Goal: Transaction & Acquisition: Purchase product/service

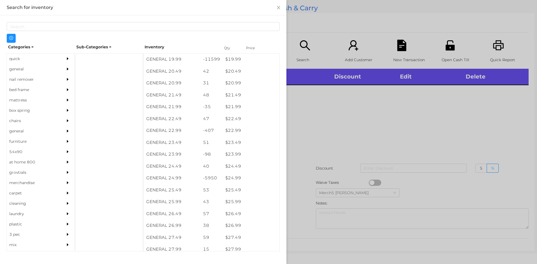
scroll to position [603, 0]
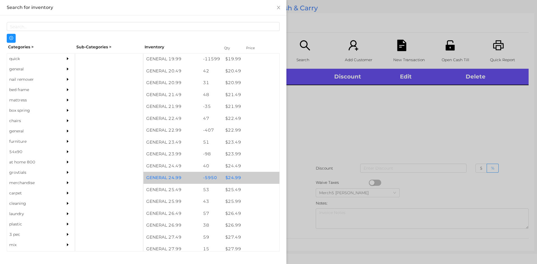
click at [238, 178] on div "$ 24.99" at bounding box center [251, 178] width 57 height 12
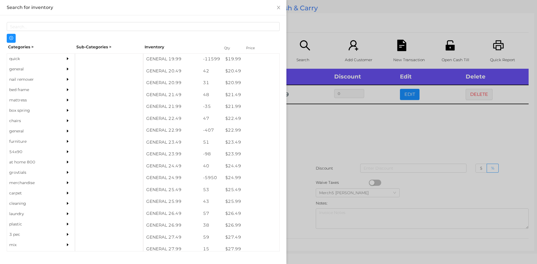
click at [326, 126] on div at bounding box center [268, 132] width 537 height 264
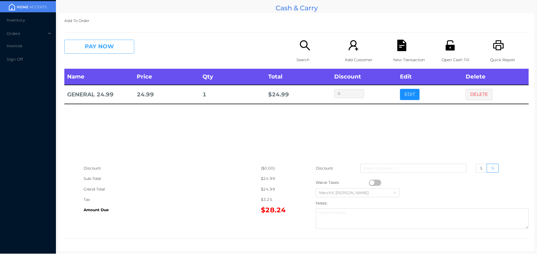
click at [122, 41] on button "PAY NOW" at bounding box center [99, 47] width 70 height 14
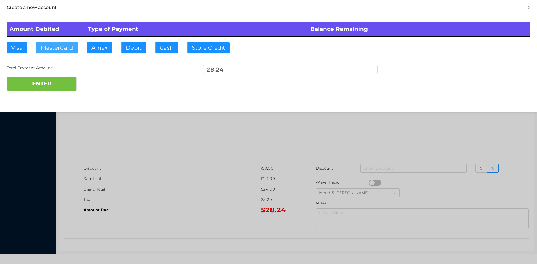
click at [59, 48] on button "MasterCard" at bounding box center [56, 47] width 41 height 11
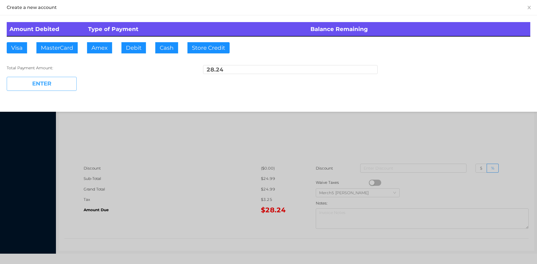
click at [56, 86] on button "ENTER" at bounding box center [42, 84] width 70 height 14
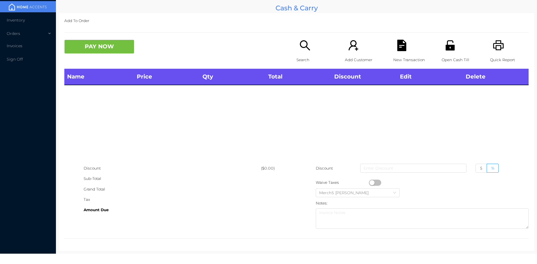
click at [301, 47] on icon "icon: search" at bounding box center [304, 45] width 11 height 11
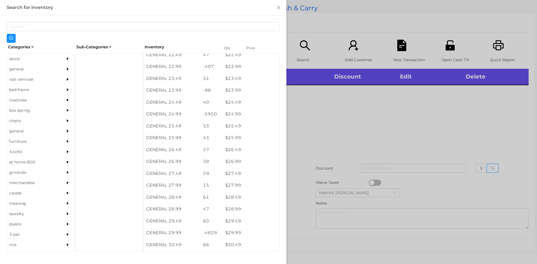
scroll to position [667, 0]
click at [234, 236] on div "$ 29.99" at bounding box center [251, 233] width 57 height 12
click at [307, 124] on div at bounding box center [268, 132] width 537 height 264
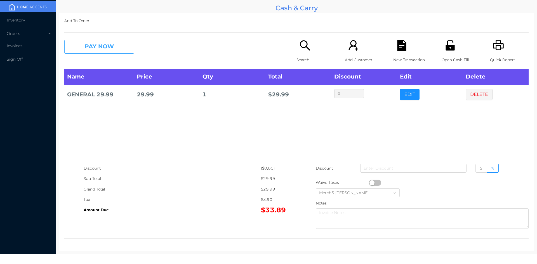
click at [121, 46] on button "PAY NOW" at bounding box center [99, 47] width 70 height 14
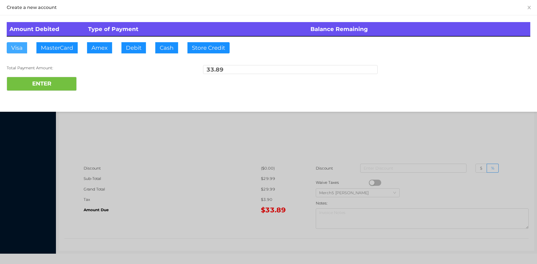
click at [18, 47] on button "Visa" at bounding box center [17, 47] width 20 height 11
click at [44, 86] on button "ENTER" at bounding box center [42, 84] width 70 height 14
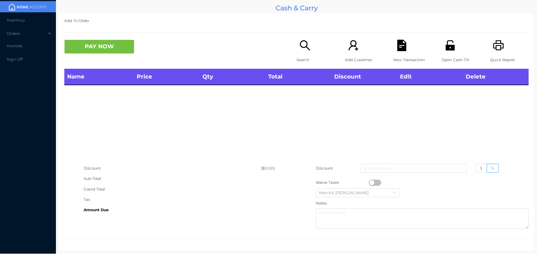
click at [493, 46] on icon "icon: printer" at bounding box center [498, 45] width 11 height 11
click at [302, 43] on icon "icon: search" at bounding box center [304, 45] width 11 height 11
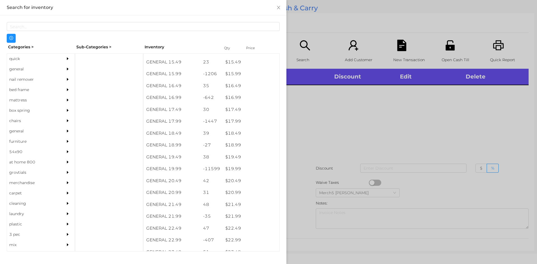
scroll to position [494, 0]
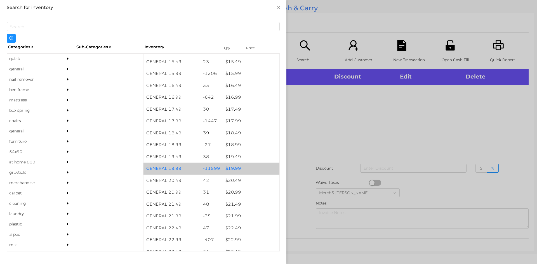
click at [234, 169] on div "$ 19.99" at bounding box center [251, 169] width 57 height 12
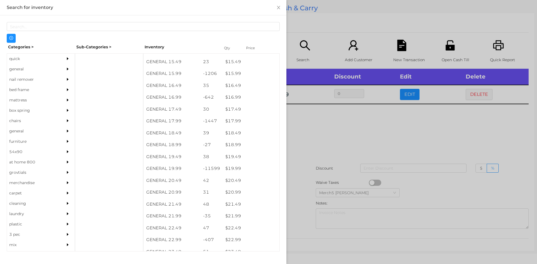
click at [308, 134] on div at bounding box center [268, 132] width 537 height 264
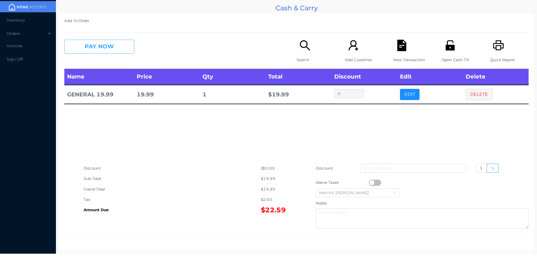
click at [123, 50] on button "PAY NOW" at bounding box center [99, 47] width 70 height 14
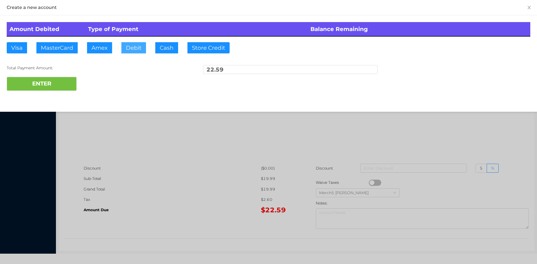
click at [134, 45] on button "Debit" at bounding box center [133, 47] width 25 height 11
click at [54, 84] on button "ENTER" at bounding box center [42, 84] width 70 height 14
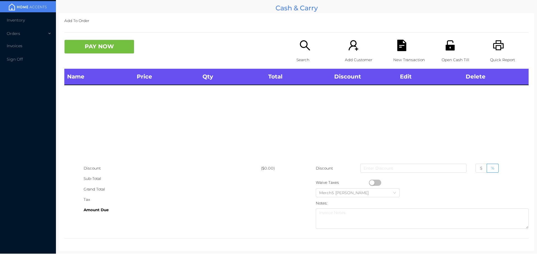
click at [301, 47] on icon "icon: search" at bounding box center [304, 45] width 11 height 11
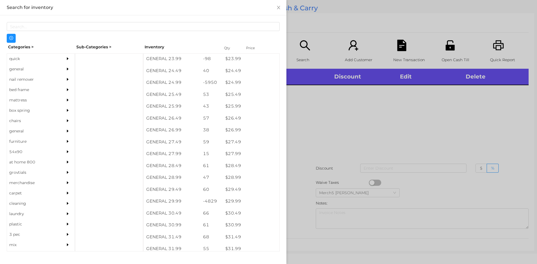
scroll to position [701, 0]
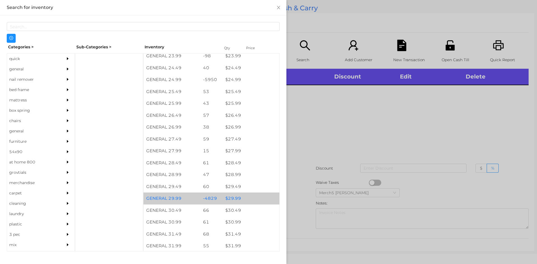
click at [236, 199] on div "$ 29.99" at bounding box center [251, 199] width 57 height 12
click at [233, 201] on div "$ 29.99" at bounding box center [251, 199] width 57 height 12
click at [234, 200] on div "$ 29.99" at bounding box center [251, 199] width 57 height 12
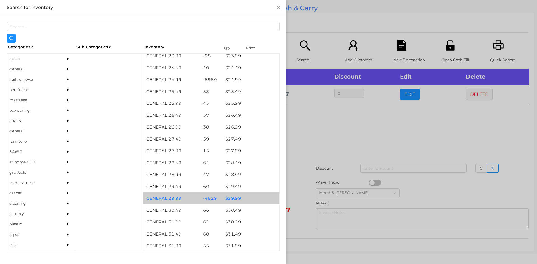
click at [236, 200] on div "$ 29.99" at bounding box center [251, 199] width 57 height 12
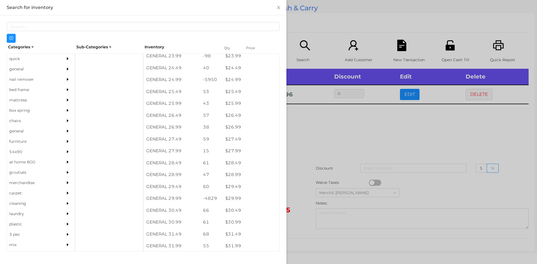
click at [322, 120] on div at bounding box center [268, 132] width 537 height 264
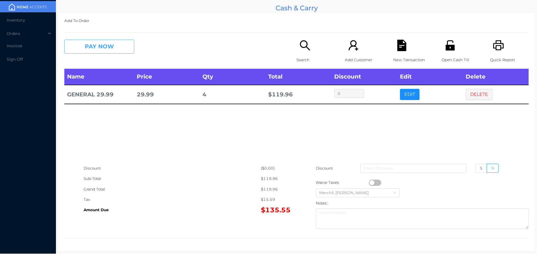
click at [107, 45] on button "PAY NOW" at bounding box center [99, 47] width 70 height 14
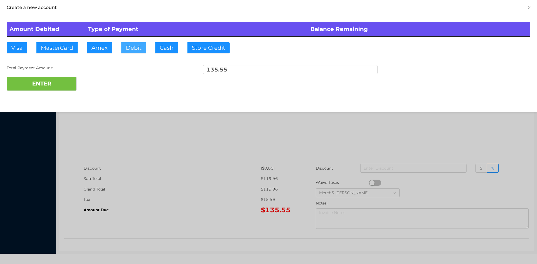
click at [130, 46] on button "Debit" at bounding box center [133, 47] width 25 height 11
click at [46, 82] on button "ENTER" at bounding box center [42, 84] width 70 height 14
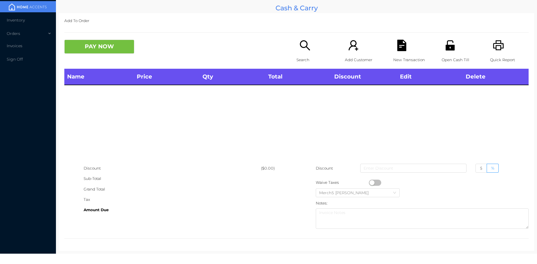
click at [303, 49] on icon "icon: search" at bounding box center [304, 45] width 11 height 11
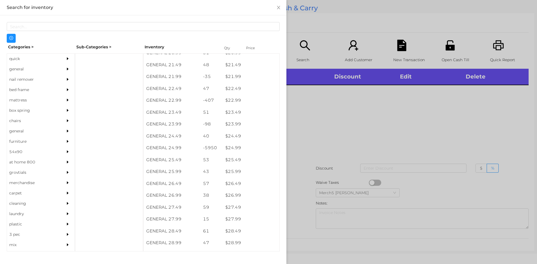
scroll to position [633, 0]
click at [235, 151] on div "$ 24.99" at bounding box center [251, 148] width 57 height 12
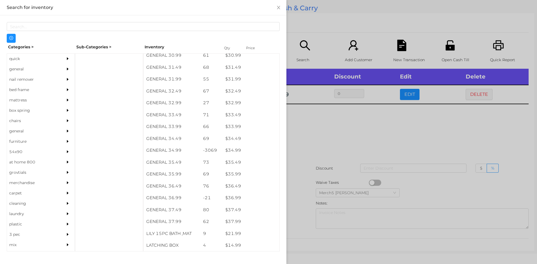
scroll to position [868, 0]
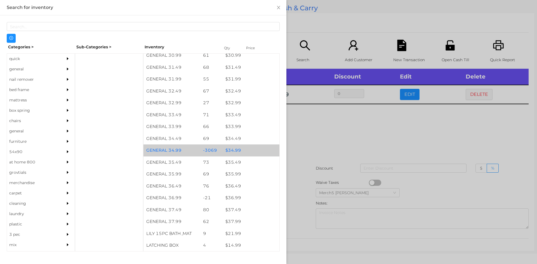
click at [235, 153] on div "$ 34.99" at bounding box center [251, 151] width 57 height 12
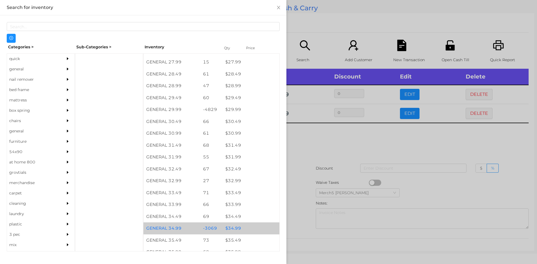
scroll to position [790, 0]
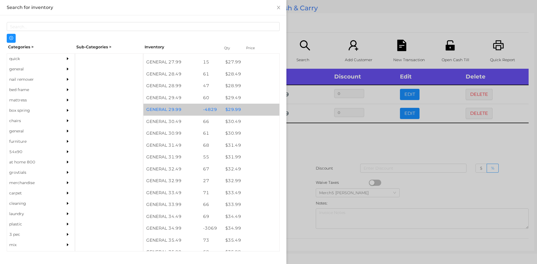
click at [238, 113] on div "$ 29.99" at bounding box center [251, 110] width 57 height 12
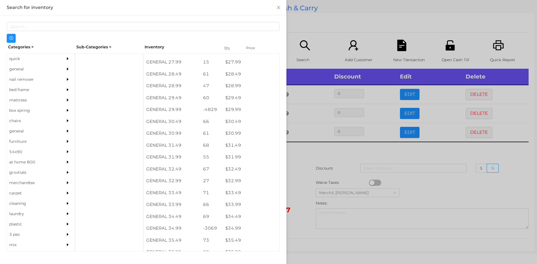
click at [297, 162] on div at bounding box center [268, 132] width 537 height 264
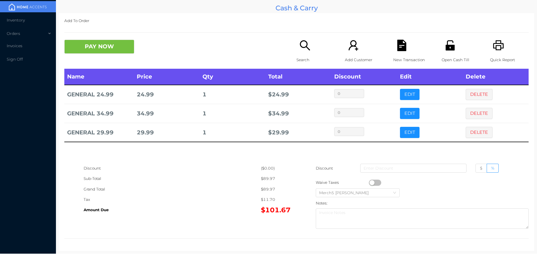
click at [473, 93] on button "DELETE" at bounding box center [479, 94] width 27 height 11
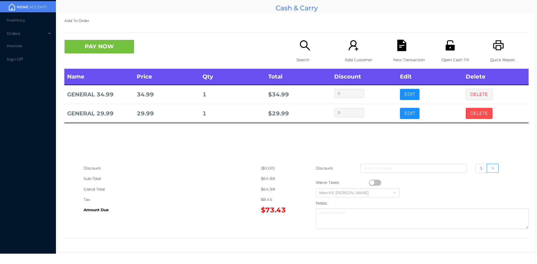
click at [479, 112] on button "DELETE" at bounding box center [479, 113] width 27 height 11
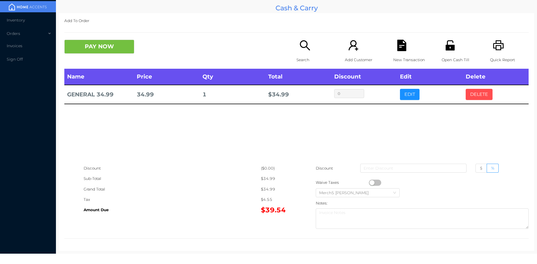
click at [473, 96] on button "DELETE" at bounding box center [479, 94] width 27 height 11
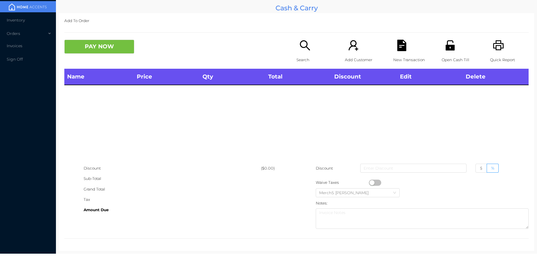
click at [305, 49] on icon "icon: search" at bounding box center [304, 45] width 11 height 11
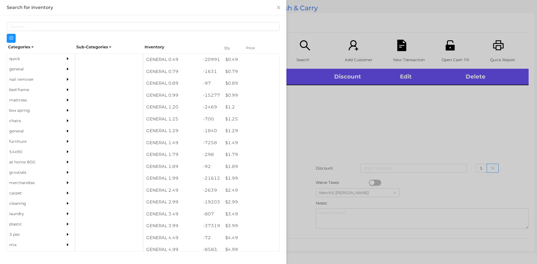
click at [13, 60] on div "quick" at bounding box center [32, 59] width 51 height 10
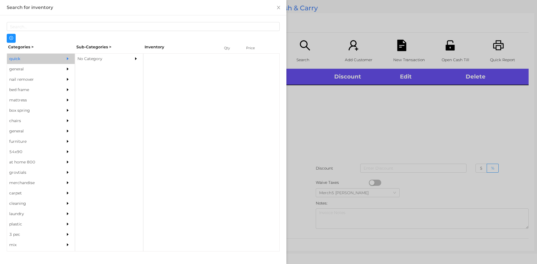
click at [86, 59] on div "No Category" at bounding box center [100, 59] width 51 height 10
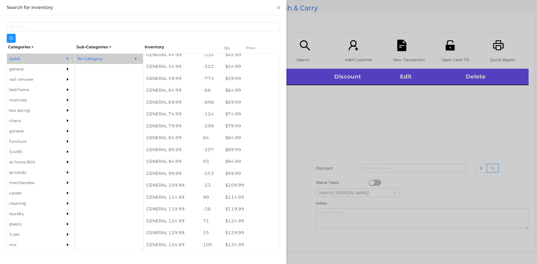
scroll to position [350, 0]
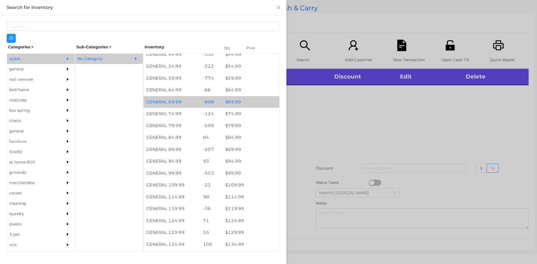
click at [235, 104] on div "$ 69.99" at bounding box center [251, 102] width 57 height 12
click at [305, 129] on div at bounding box center [268, 132] width 537 height 264
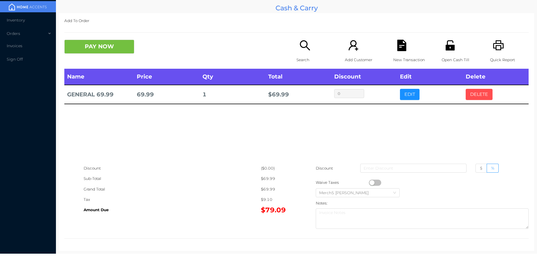
click at [476, 91] on button "DELETE" at bounding box center [479, 94] width 27 height 11
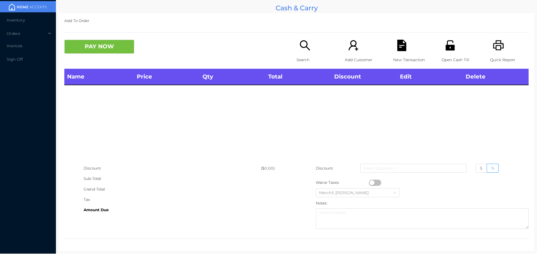
click at [493, 49] on icon "icon: printer" at bounding box center [498, 45] width 11 height 10
click at [301, 46] on icon "icon: search" at bounding box center [304, 45] width 11 height 11
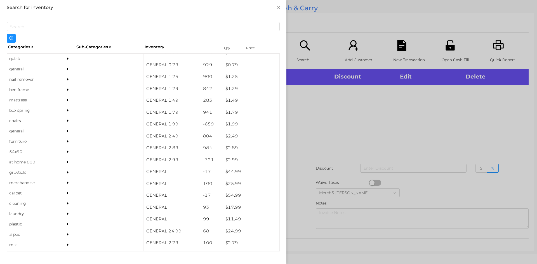
scroll to position [55, 0]
click at [20, 69] on div "general" at bounding box center [32, 69] width 51 height 10
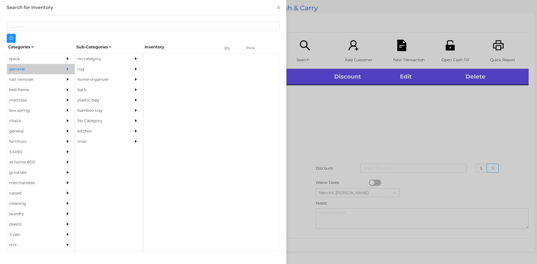
scroll to position [0, 0]
click at [90, 59] on div "no category" at bounding box center [100, 59] width 51 height 10
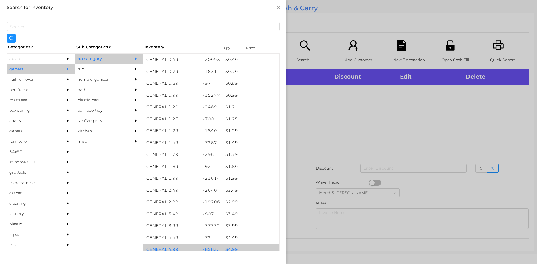
click at [230, 249] on div "$ 4.99" at bounding box center [251, 250] width 57 height 12
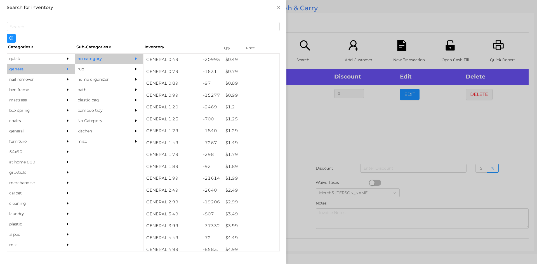
click at [321, 131] on div at bounding box center [268, 132] width 537 height 264
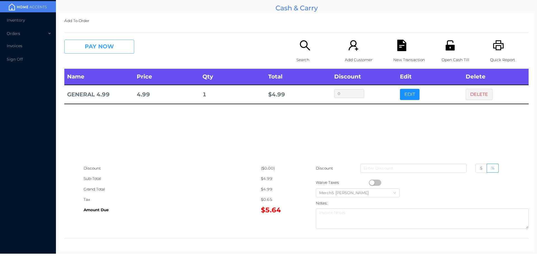
click at [115, 42] on button "PAY NOW" at bounding box center [99, 47] width 70 height 14
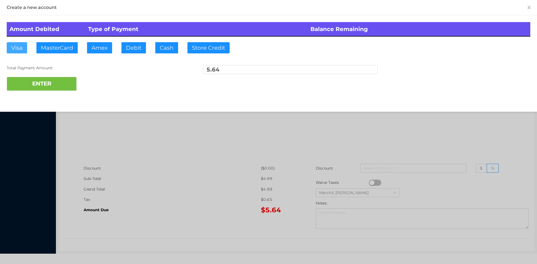
click at [15, 47] on button "Visa" at bounding box center [17, 47] width 20 height 11
click at [36, 84] on button "ENTER" at bounding box center [42, 84] width 70 height 14
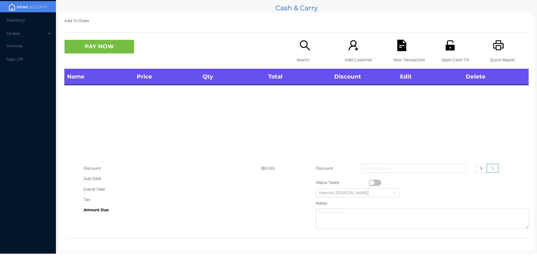
click at [301, 44] on icon "icon: search" at bounding box center [304, 45] width 11 height 11
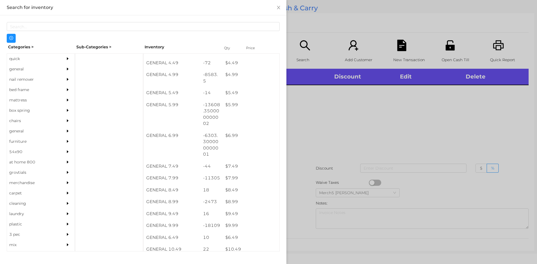
scroll to position [175, 0]
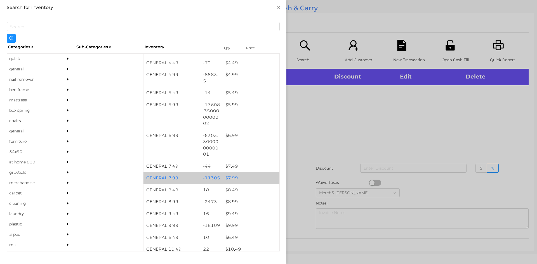
click at [231, 180] on div "$ 7.99" at bounding box center [251, 178] width 57 height 12
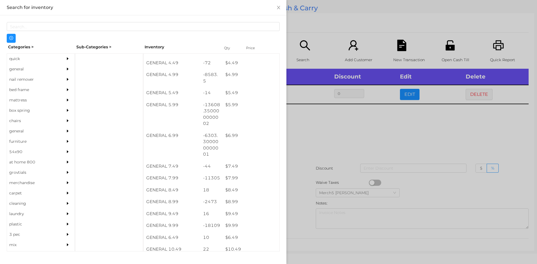
click at [307, 133] on div at bounding box center [268, 132] width 537 height 264
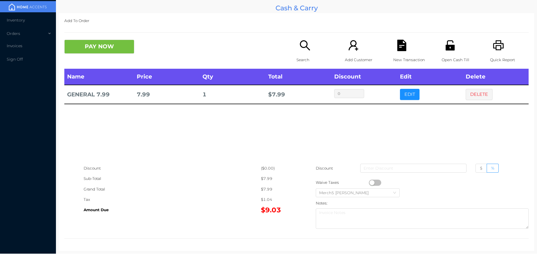
click at [300, 45] on icon "icon: search" at bounding box center [304, 45] width 11 height 11
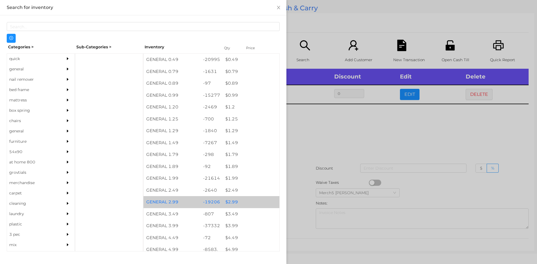
click at [228, 201] on div "$ 2.99" at bounding box center [251, 202] width 57 height 12
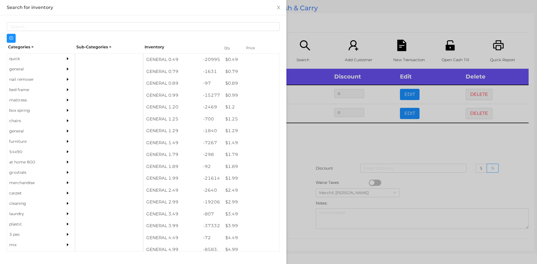
click at [322, 140] on div at bounding box center [268, 132] width 537 height 264
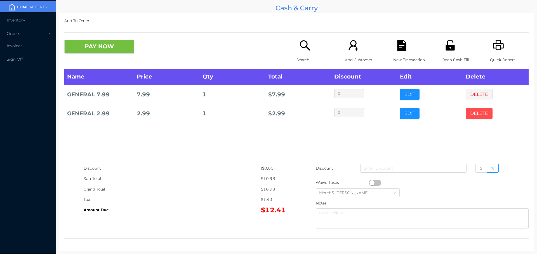
click at [477, 116] on button "DELETE" at bounding box center [479, 113] width 27 height 11
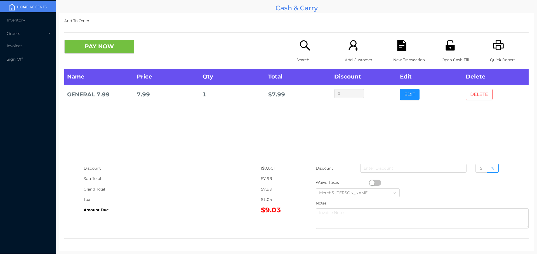
click at [475, 89] on button "DELETE" at bounding box center [479, 94] width 27 height 11
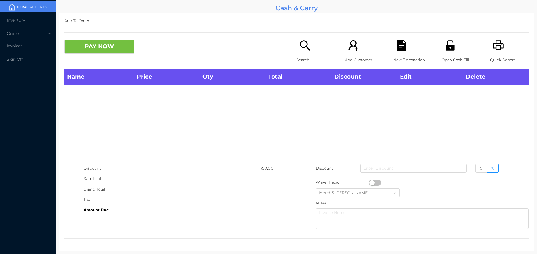
click at [301, 46] on icon "icon: search" at bounding box center [304, 45] width 11 height 11
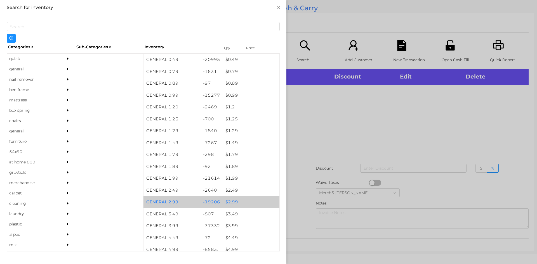
click at [232, 204] on div "$ 2.99" at bounding box center [251, 202] width 57 height 12
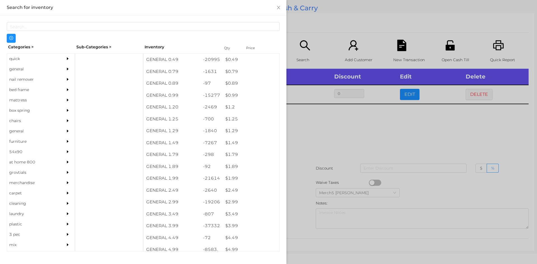
click at [329, 131] on div at bounding box center [268, 132] width 537 height 264
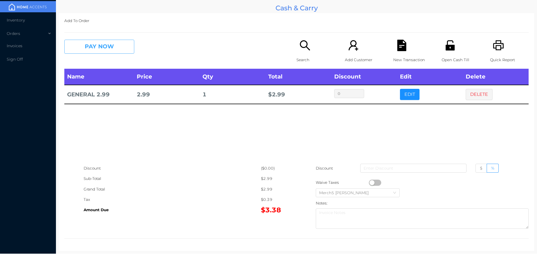
click at [118, 42] on button "PAY NOW" at bounding box center [99, 47] width 70 height 14
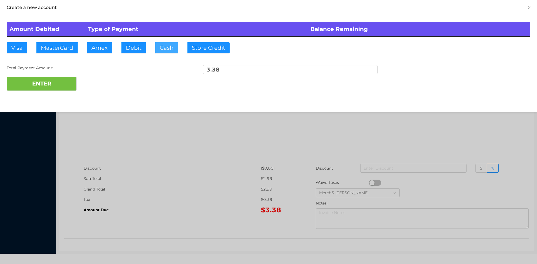
click at [166, 48] on button "Cash" at bounding box center [166, 47] width 23 height 11
type input "4"
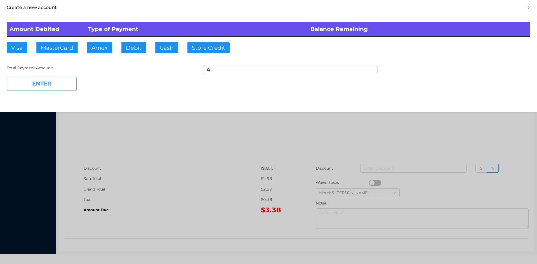
click at [66, 86] on button "ENTER" at bounding box center [42, 84] width 70 height 14
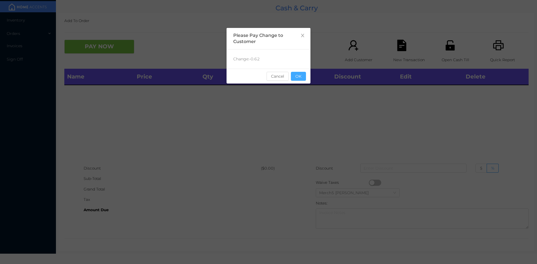
click at [303, 73] on button "OK" at bounding box center [298, 76] width 15 height 9
